Goal: Check status: Check status

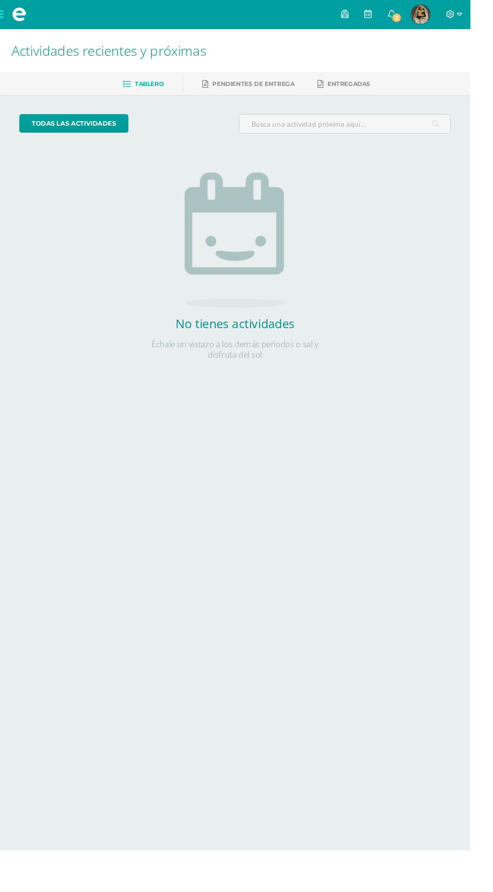
click at [451, 22] on img at bounding box center [441, 15] width 20 height 20
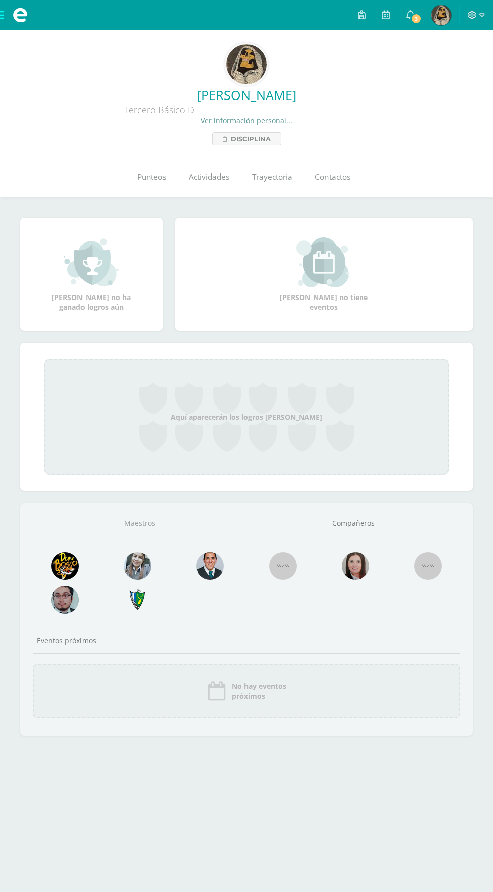
click at [137, 180] on span "Punteos" at bounding box center [151, 177] width 29 height 11
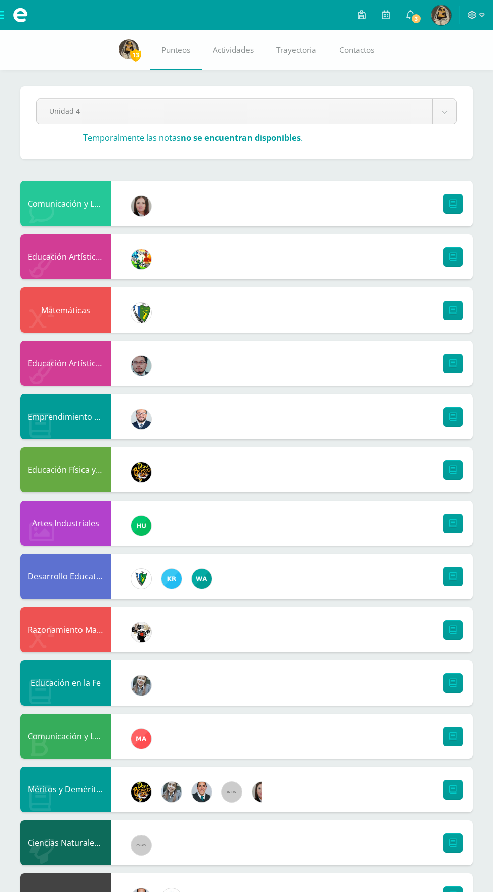
click at [60, 110] on body "Mis cursos Archivos Cerrar panel Artes Industriales Tercero Básico "D" Ciencias…" at bounding box center [246, 523] width 493 height 1046
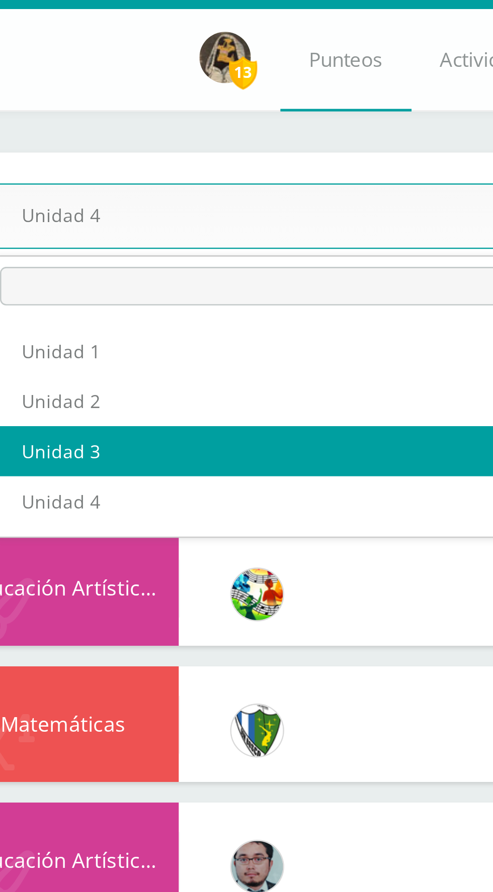
select select "Unidad 3"
